Goal: Transaction & Acquisition: Purchase product/service

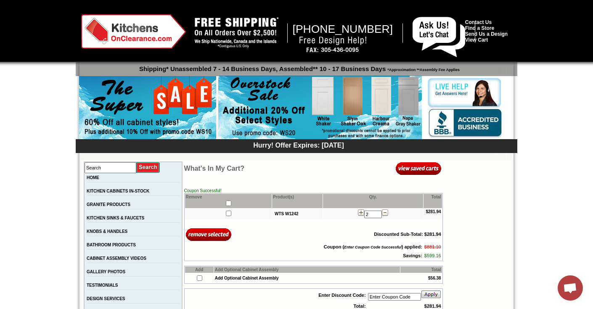
scroll to position [96, 0]
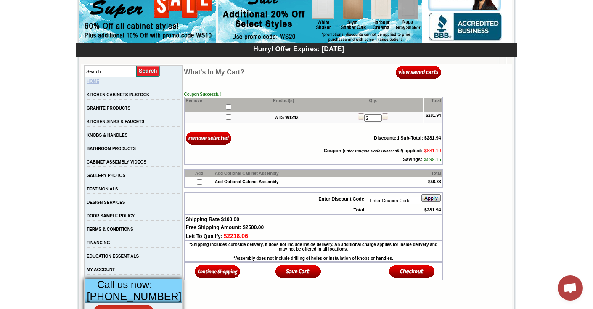
click at [98, 83] on link "HOME" at bounding box center [93, 81] width 13 height 5
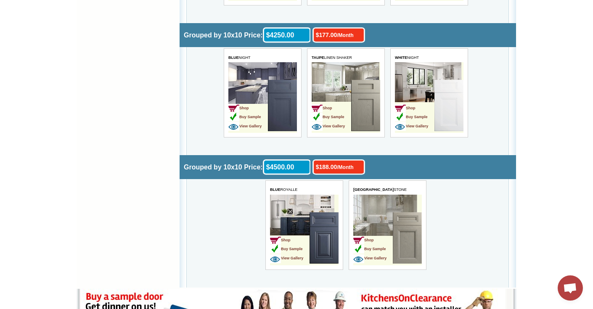
scroll to position [2568, 0]
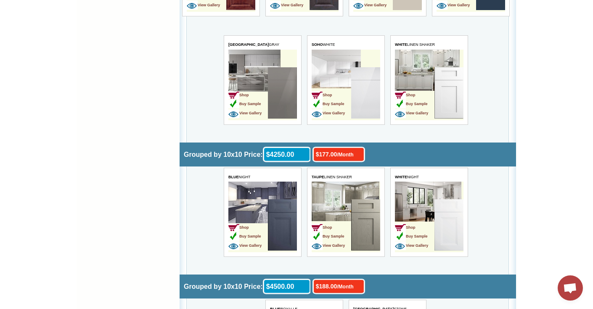
click at [364, 85] on img at bounding box center [365, 92] width 29 height 51
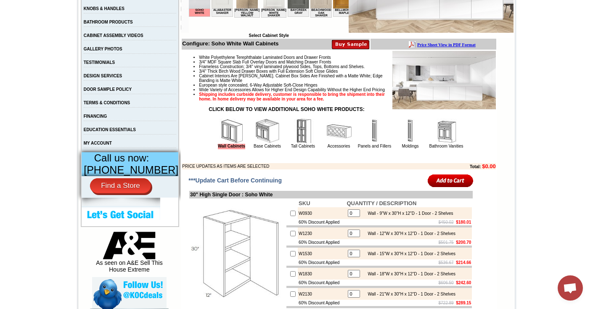
scroll to position [224, 0]
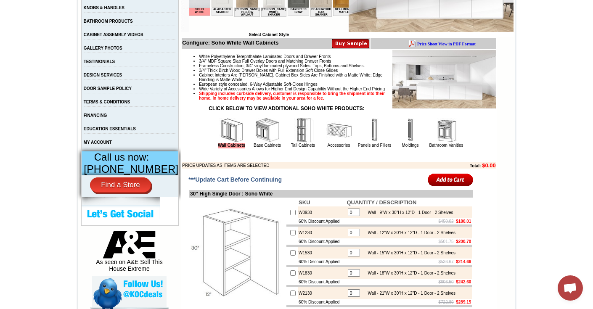
click at [292, 141] on img at bounding box center [303, 130] width 25 height 25
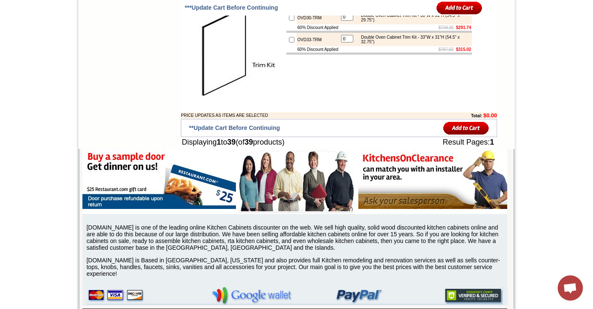
scroll to position [1669, 0]
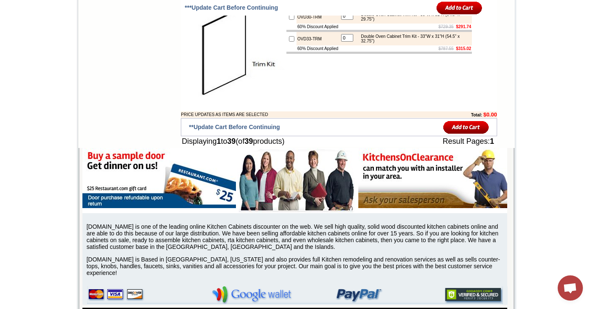
click at [194, 97] on img at bounding box center [237, 49] width 95 height 95
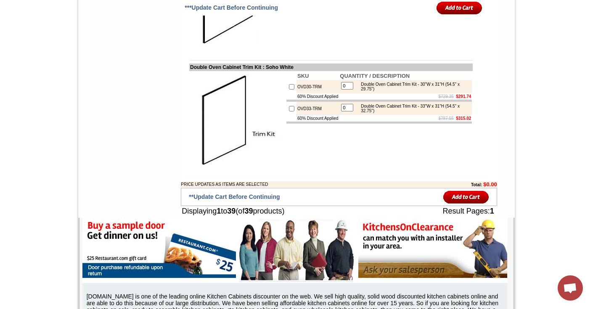
scroll to position [1598, 0]
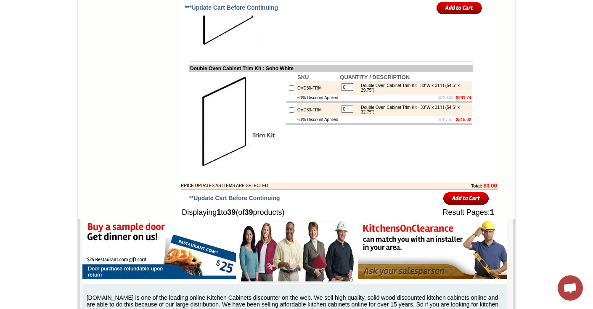
drag, startPoint x: 408, startPoint y: 109, endPoint x: 435, endPoint y: 108, distance: 27.3
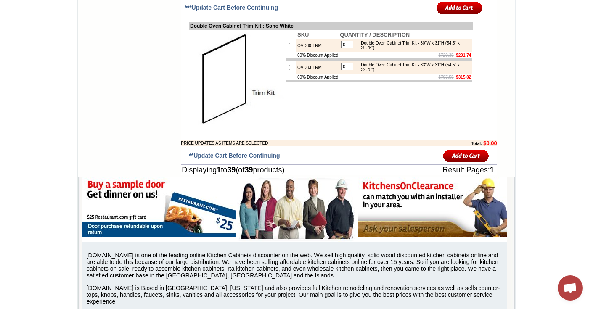
scroll to position [1630, 0]
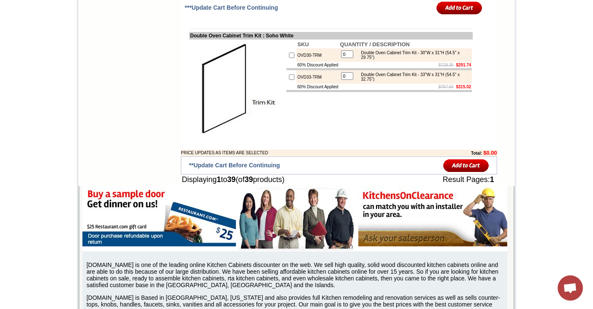
drag, startPoint x: 436, startPoint y: 77, endPoint x: 408, endPoint y: 78, distance: 27.8
drag, startPoint x: 437, startPoint y: 101, endPoint x: 408, endPoint y: 99, distance: 28.6
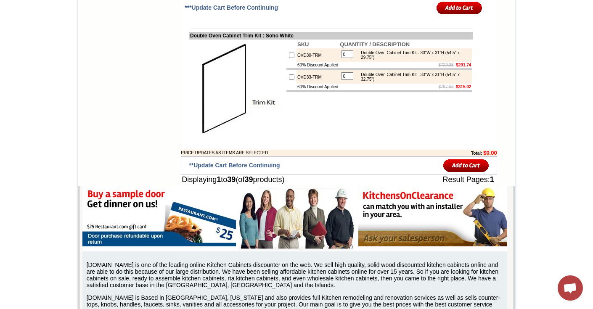
click at [315, 90] on td "60% Discount Applied" at bounding box center [317, 87] width 42 height 6
click at [358, 60] on div "Double Oven Cabinet Trim Kit - 30"W x 31"H (54.5" x 29.75")" at bounding box center [413, 54] width 113 height 9
drag, startPoint x: 357, startPoint y: 75, endPoint x: 405, endPoint y: 77, distance: 48.4
drag, startPoint x: 358, startPoint y: 192, endPoint x: 414, endPoint y: 190, distance: 55.5
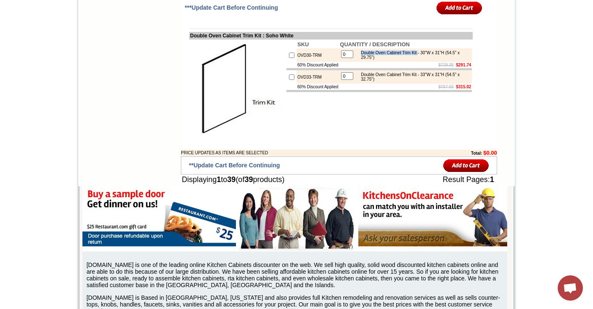
click at [421, 60] on div "Double Oven Cabinet Trim Kit - 30"W x 31"H (54.5" x 29.75")" at bounding box center [413, 54] width 113 height 9
click at [414, 61] on table "0 Double Oven Cabinet Trim Kit - 30"W x 31"H (54.5" x 29.75")" at bounding box center [405, 55] width 131 height 12
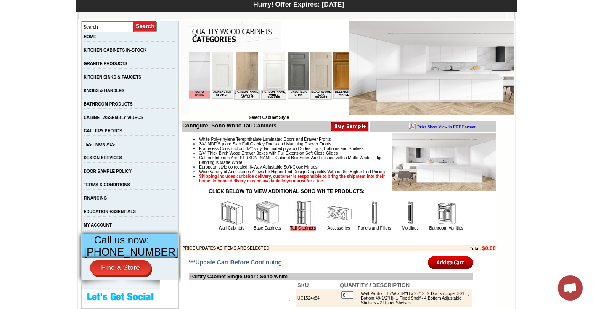
scroll to position [201, 0]
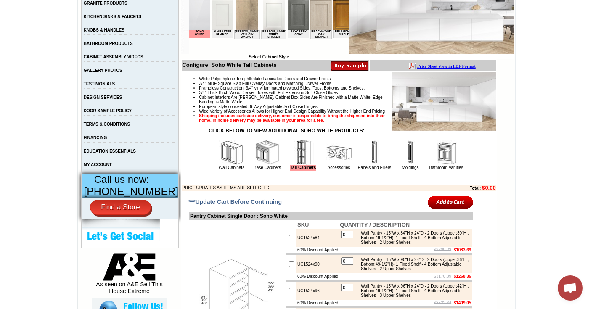
click at [219, 165] on img at bounding box center [231, 152] width 25 height 25
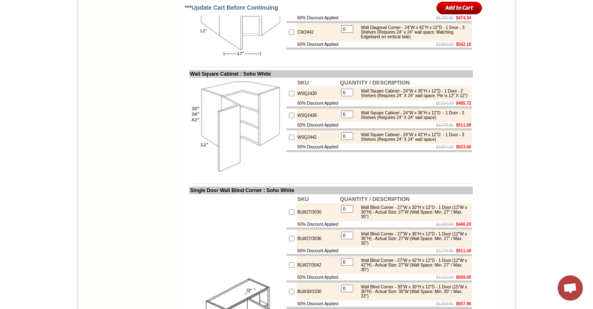
scroll to position [2612, 0]
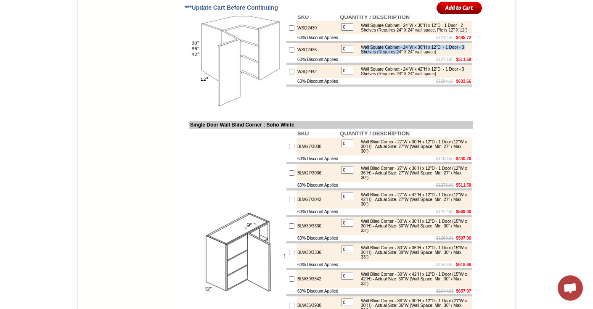
drag, startPoint x: 362, startPoint y: 167, endPoint x: 417, endPoint y: 173, distance: 55.4
click at [417, 54] on div "Wall Square Cabinet - 24"W x 36"H x 12"D - 1 Door - 3 Shelves (Requires 24" X 2…" at bounding box center [413, 49] width 113 height 9
click at [321, 56] on td "WSQ2436" at bounding box center [317, 49] width 42 height 13
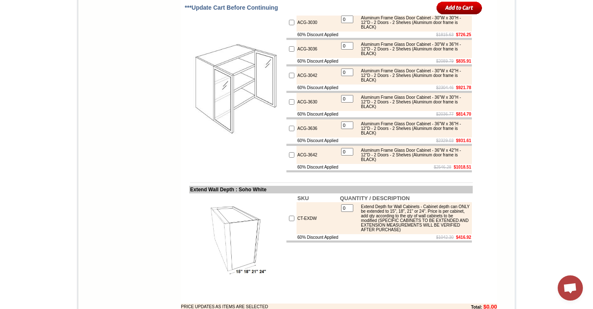
scroll to position [3917, 0]
drag, startPoint x: 357, startPoint y: 171, endPoint x: 428, endPoint y: 171, distance: 70.6
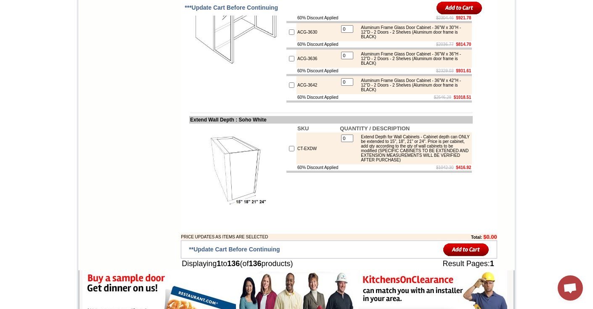
scroll to position [3987, 0]
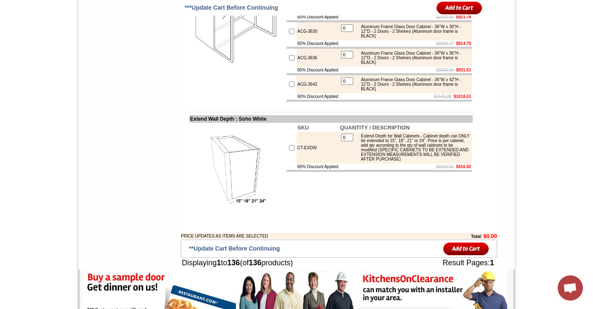
drag, startPoint x: 386, startPoint y: 216, endPoint x: 436, endPoint y: 213, distance: 49.3
click at [436, 12] on div "Aluminum Frame Glass Door Cabinet - 30"W x 42"H - 12"D - 2 Doors - 2 Shelves (A…" at bounding box center [413, 5] width 113 height 14
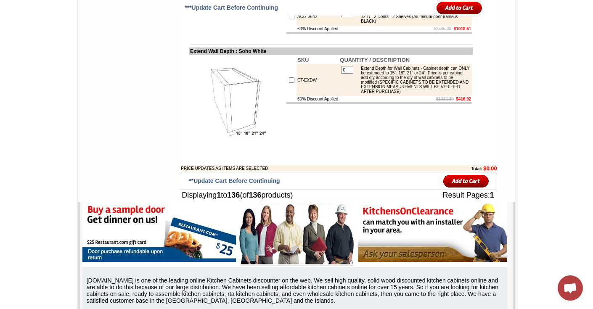
scroll to position [4056, 0]
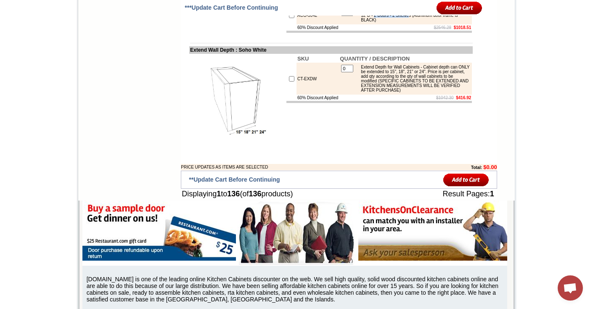
drag, startPoint x: 388, startPoint y: 232, endPoint x: 428, endPoint y: 231, distance: 39.5
click at [428, 22] on div "Aluminum Frame Glass Door Cabinet - 36"W x 42"H - 12"D - 2 Doors - 2 Shelves (A…" at bounding box center [413, 15] width 113 height 14
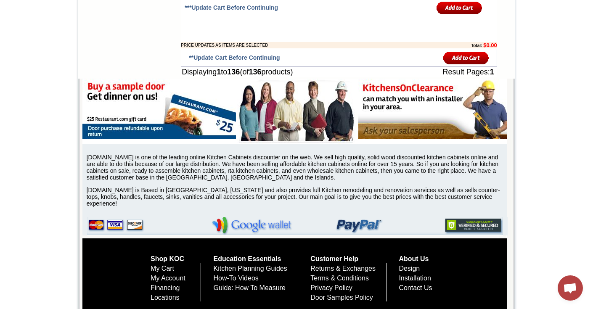
scroll to position [4054, 0]
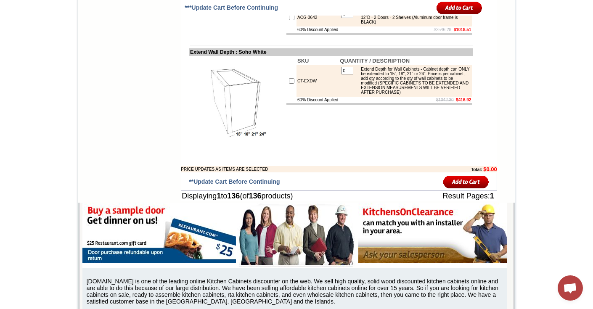
drag, startPoint x: 388, startPoint y: 178, endPoint x: 404, endPoint y: 179, distance: 16.4
click at [408, 33] on td "$2546.28 $1018.51" at bounding box center [405, 29] width 133 height 6
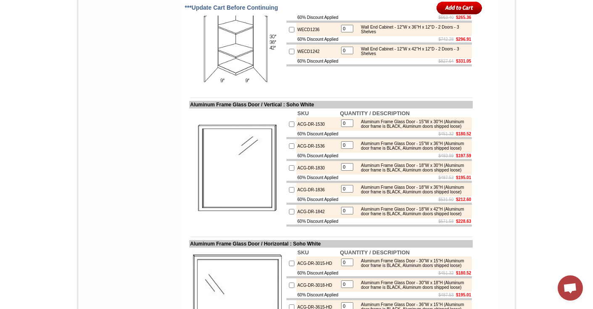
scroll to position [3246, 0]
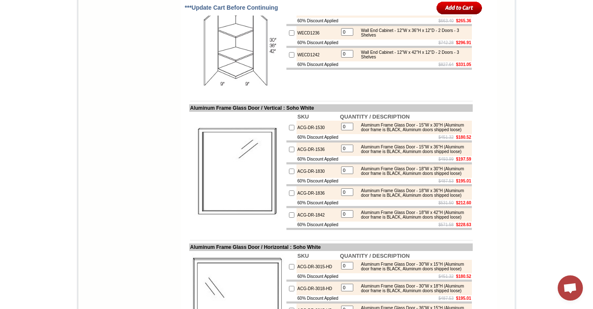
drag, startPoint x: 409, startPoint y: 141, endPoint x: 397, endPoint y: 141, distance: 11.8
click at [397, 16] on div "Wall End Cabinet - 12"W x 30"H x 12"D - 2 Doors - 2 Shelves" at bounding box center [413, 10] width 113 height 9
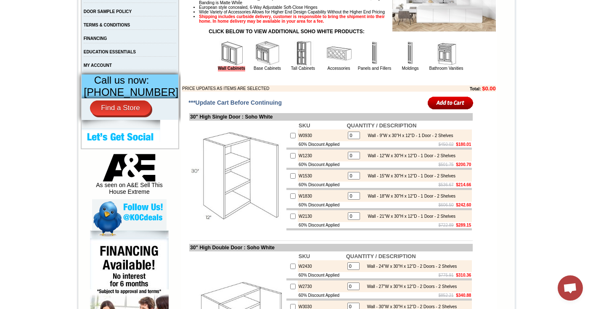
scroll to position [357, 0]
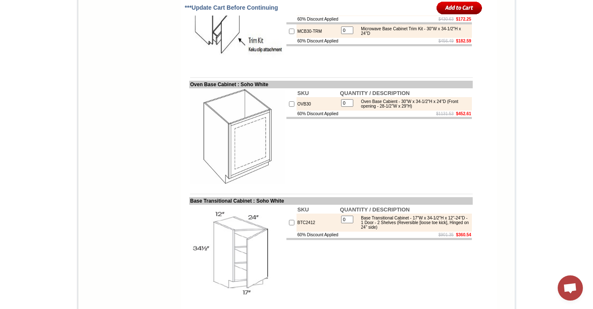
scroll to position [4634, 0]
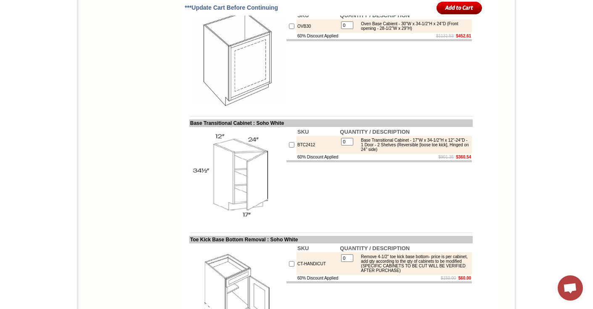
scroll to position [4720, 0]
drag, startPoint x: 432, startPoint y: 106, endPoint x: 441, endPoint y: 111, distance: 10.7
drag, startPoint x: 432, startPoint y: 104, endPoint x: 437, endPoint y: 114, distance: 10.5
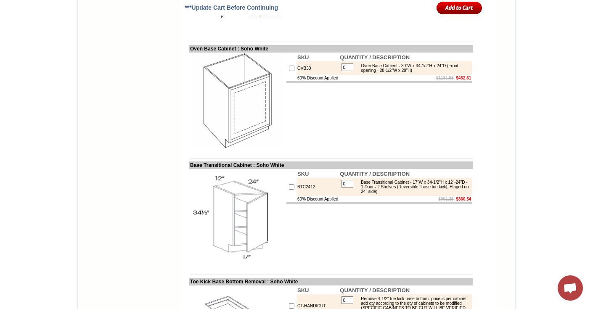
scroll to position [4679, 0]
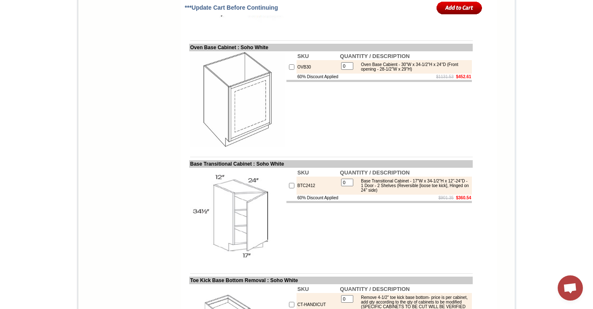
drag, startPoint x: 359, startPoint y: 148, endPoint x: 382, endPoint y: 153, distance: 23.3
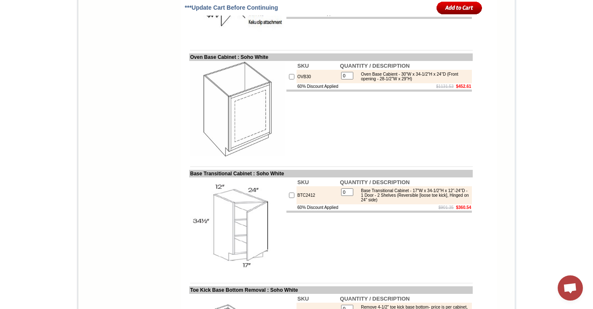
scroll to position [4664, 0]
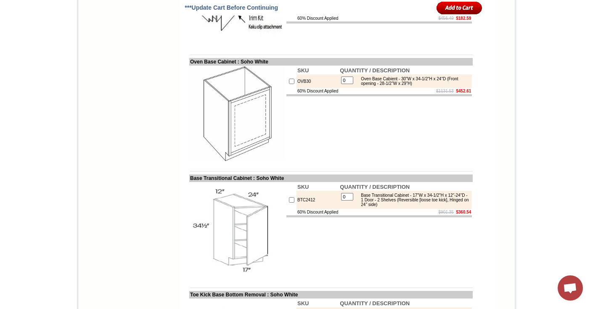
drag, startPoint x: 304, startPoint y: 48, endPoint x: 289, endPoint y: 49, distance: 14.7
drag, startPoint x: 358, startPoint y: 161, endPoint x: 390, endPoint y: 166, distance: 32.4
copy div "Microwave Base Cabinet Trim Kit - 24"W x 34-1/2"H x 24"D"
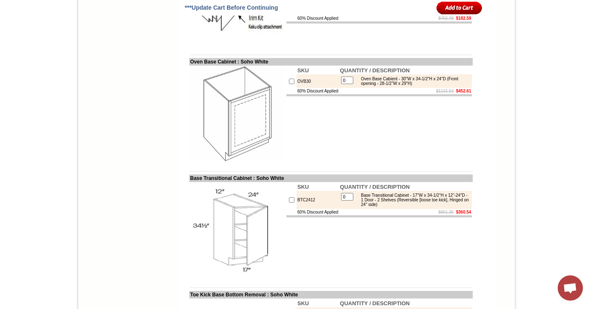
drag, startPoint x: 304, startPoint y: 48, endPoint x: 290, endPoint y: 48, distance: 13.9
copy td "MCB24"
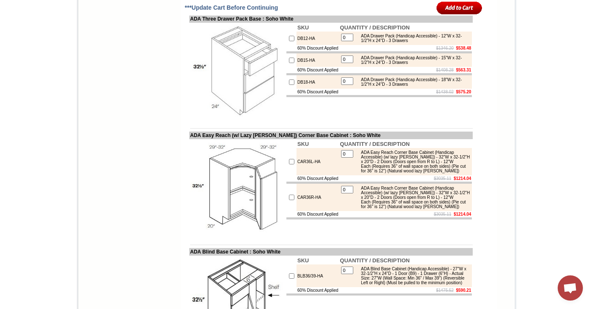
scroll to position [5358, 0]
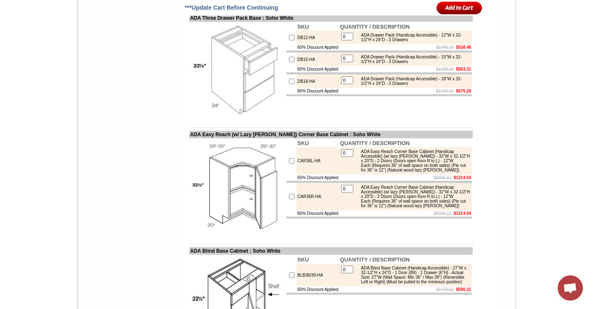
drag, startPoint x: 434, startPoint y: 135, endPoint x: 393, endPoint y: 136, distance: 41.7
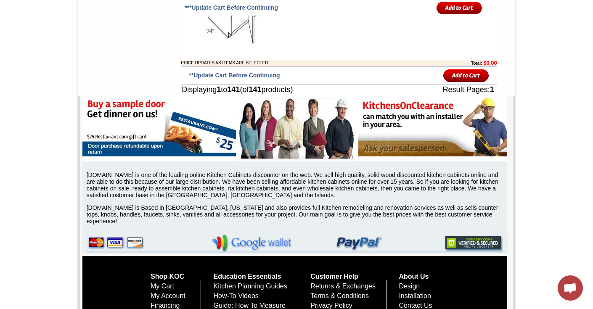
scroll to position [5664, 0]
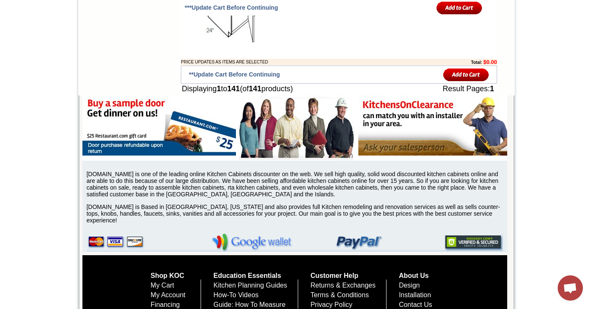
drag, startPoint x: 390, startPoint y: 75, endPoint x: 444, endPoint y: 75, distance: 53.8
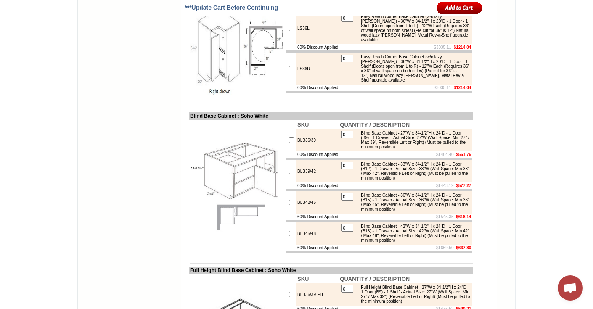
scroll to position [3828, 0]
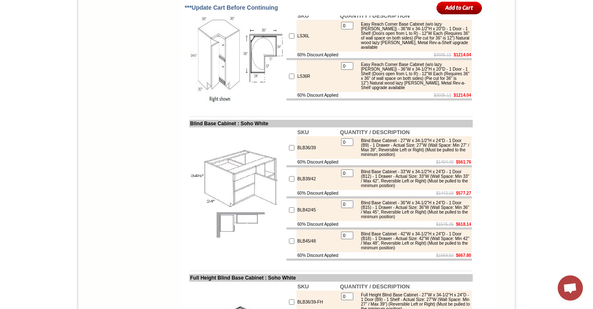
drag, startPoint x: 183, startPoint y: 69, endPoint x: 273, endPoint y: 69, distance: 90.4
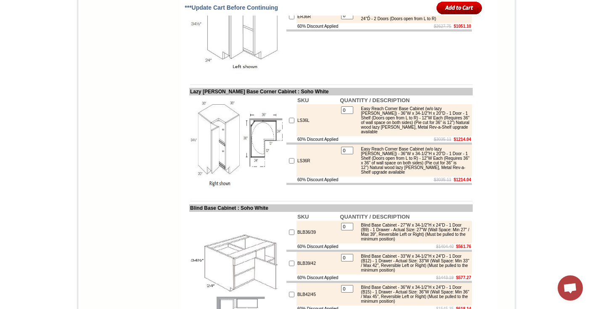
scroll to position [3753, 0]
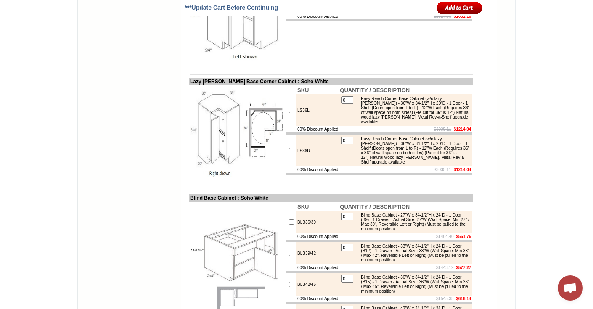
drag, startPoint x: 432, startPoint y: 161, endPoint x: 444, endPoint y: 162, distance: 11.8
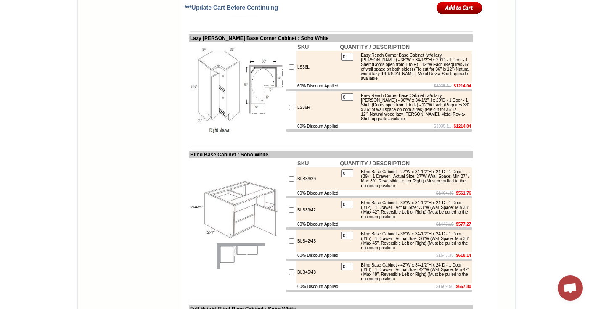
scroll to position [3820, 0]
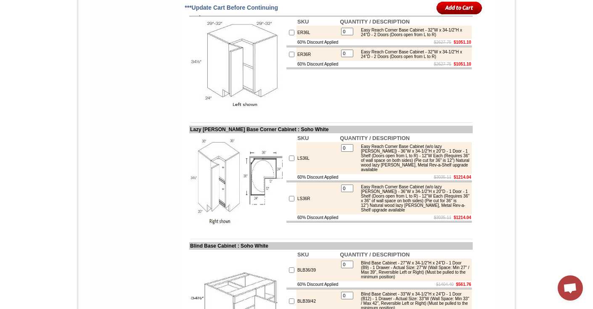
scroll to position [3798, 0]
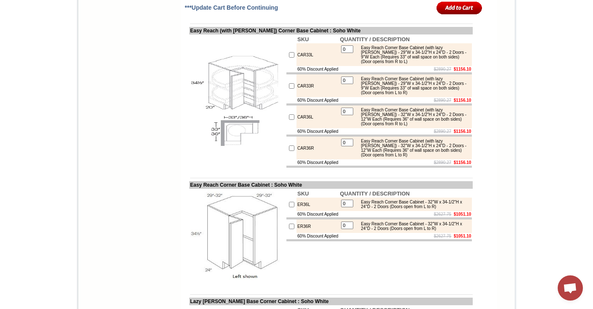
scroll to position [3533, 0]
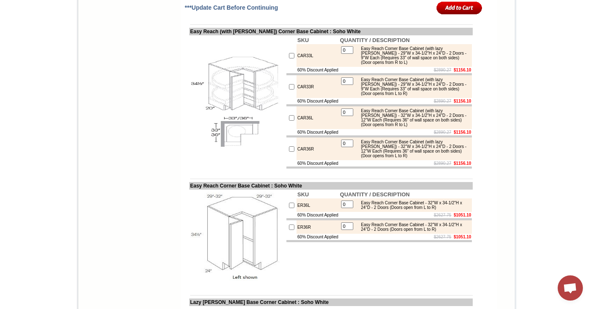
drag, startPoint x: 449, startPoint y: 65, endPoint x: 395, endPoint y: 67, distance: 54.3
drag, startPoint x: 397, startPoint y: 69, endPoint x: 357, endPoint y: 55, distance: 42.3
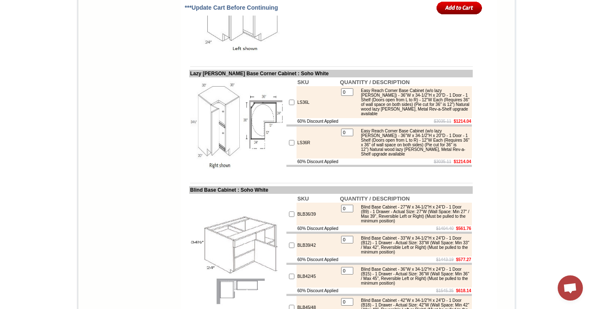
scroll to position [3763, 0]
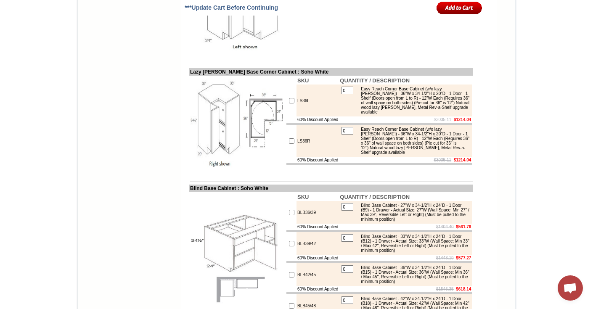
drag, startPoint x: 182, startPoint y: 134, endPoint x: 273, endPoint y: 133, distance: 91.3
click at [286, 56] on td "SKU QUANTITY / DESCRIPTION ER36L 0 Easy Reach Corner Base Cabinet - 32"W x 34-1…" at bounding box center [379, 7] width 187 height 96
drag, startPoint x: 313, startPoint y: 131, endPoint x: 181, endPoint y: 132, distance: 132.1
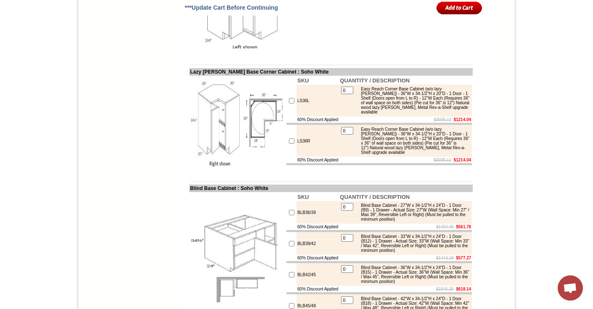
copy td "Easy Reach Corner Base Cabinet : Soho White"
click at [367, 56] on td "SKU QUANTITY / DESCRIPTION ER36L 0 Easy Reach Corner Base Cabinet - 32"W x 34-1…" at bounding box center [379, 7] width 187 height 96
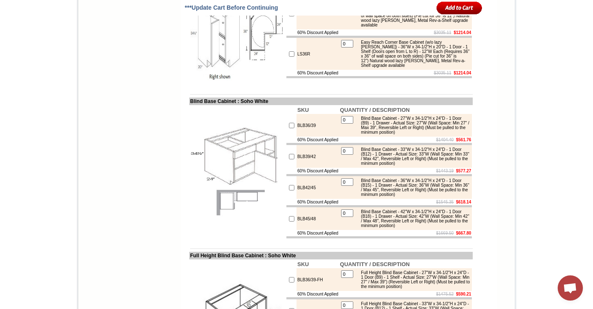
scroll to position [3833, 0]
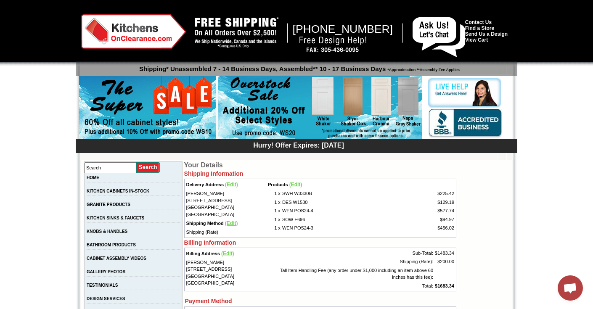
click at [139, 43] on img at bounding box center [133, 31] width 105 height 34
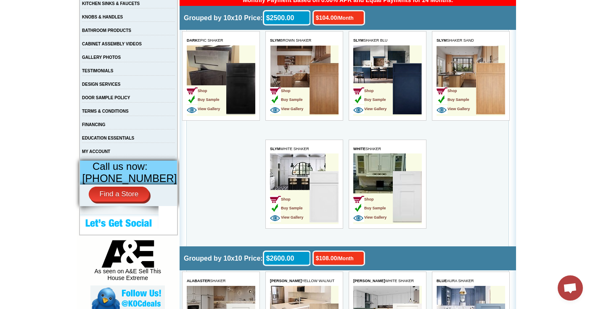
scroll to position [217, 0]
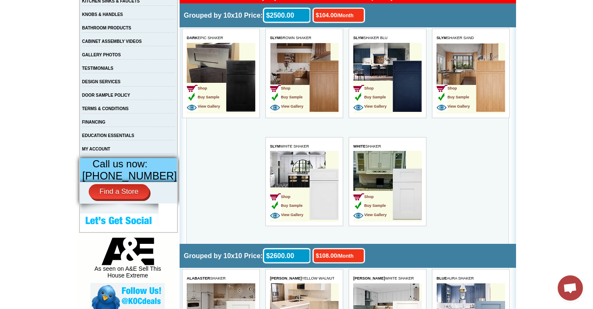
click at [413, 198] on img at bounding box center [406, 194] width 29 height 51
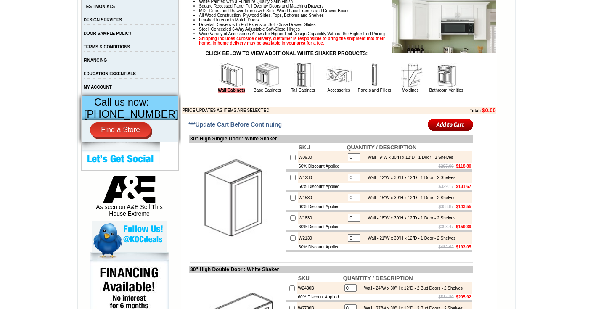
scroll to position [290, 0]
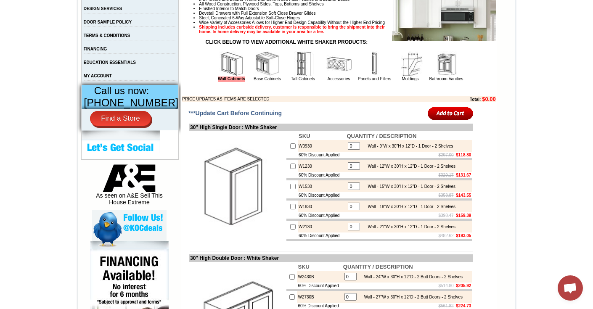
click at [258, 74] on img at bounding box center [267, 63] width 25 height 25
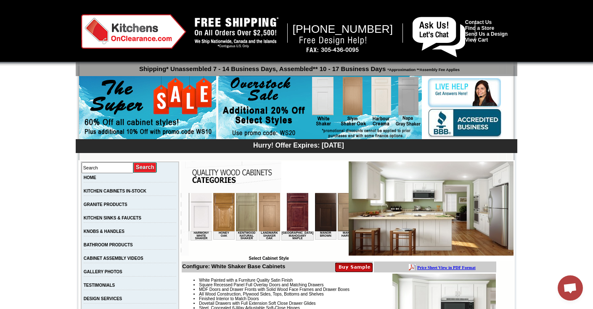
click at [135, 29] on img at bounding box center [133, 31] width 105 height 34
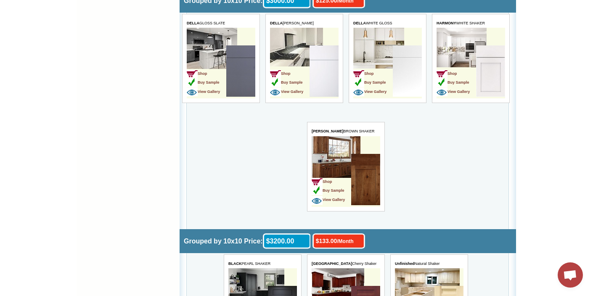
scroll to position [2464, 0]
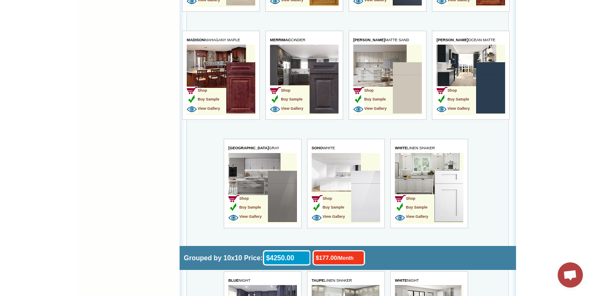
click at [281, 192] on img at bounding box center [281, 196] width 29 height 51
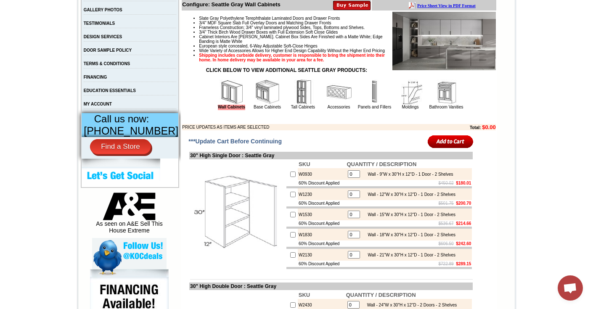
scroll to position [265, 0]
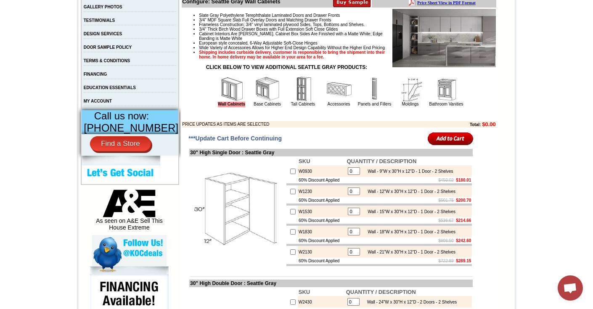
click at [260, 100] on img at bounding box center [267, 89] width 25 height 25
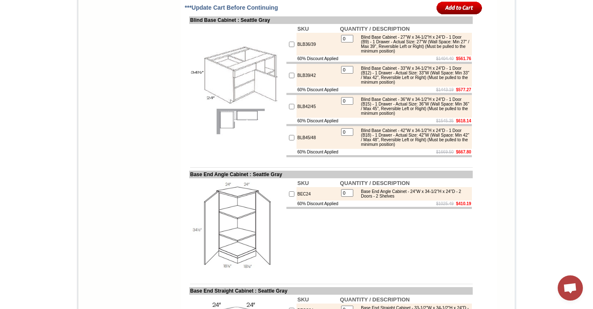
scroll to position [3698, 0]
